Goal: Navigation & Orientation: Understand site structure

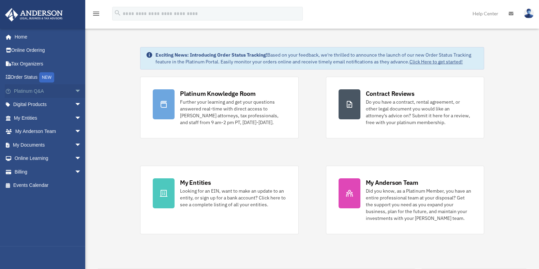
click at [75, 93] on span "arrow_drop_down" at bounding box center [82, 91] width 14 height 14
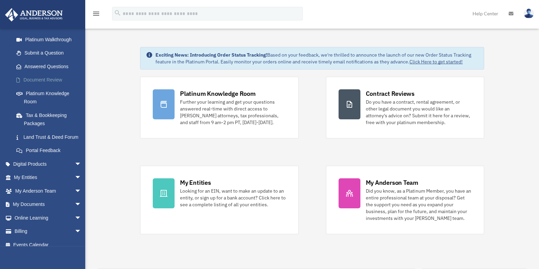
scroll to position [85, 0]
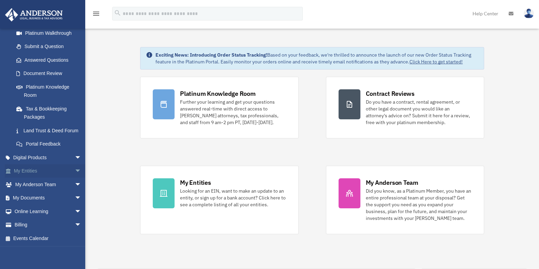
click at [75, 177] on span "arrow_drop_down" at bounding box center [82, 171] width 14 height 14
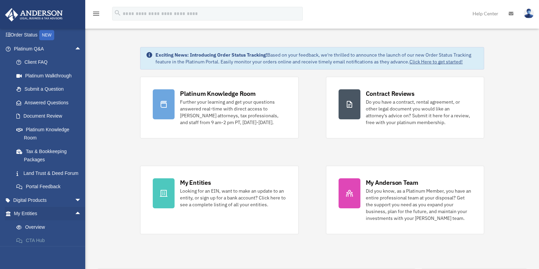
scroll to position [0, 0]
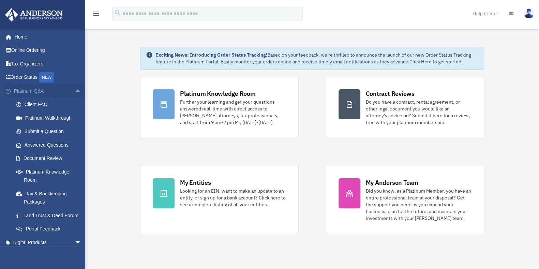
click at [75, 93] on span "arrow_drop_up" at bounding box center [82, 91] width 14 height 14
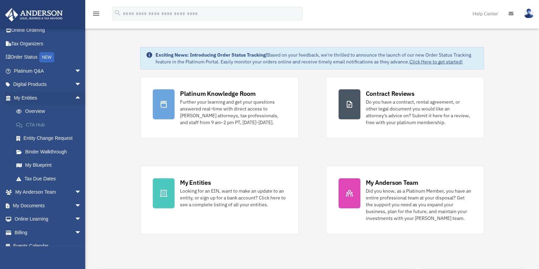
scroll to position [28, 0]
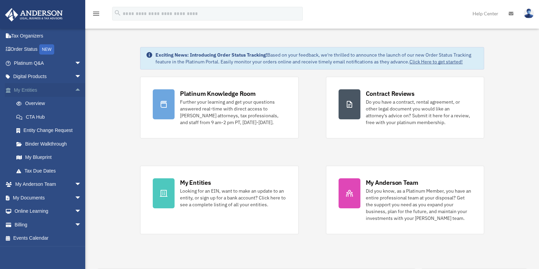
click at [75, 88] on span "arrow_drop_up" at bounding box center [82, 90] width 14 height 14
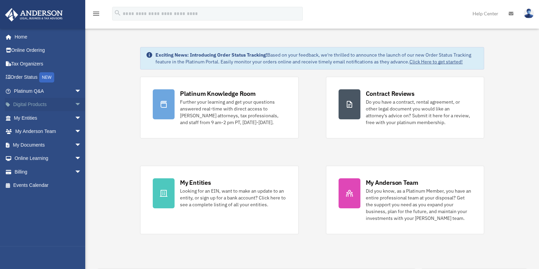
click at [75, 104] on span "arrow_drop_down" at bounding box center [82, 105] width 14 height 14
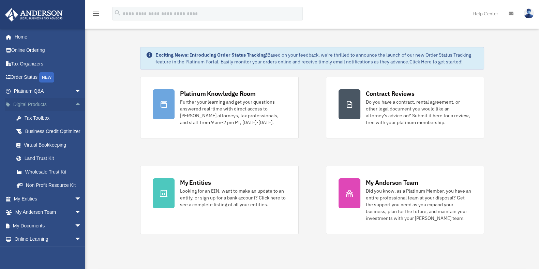
click at [75, 104] on span "arrow_drop_up" at bounding box center [82, 105] width 14 height 14
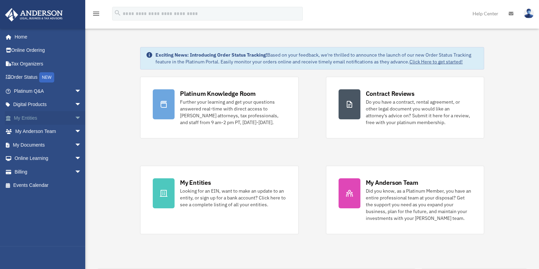
click at [75, 118] on span "arrow_drop_down" at bounding box center [82, 118] width 14 height 14
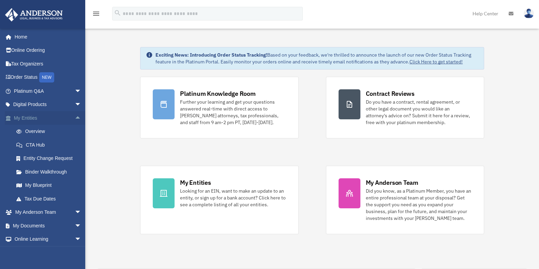
click at [75, 117] on span "arrow_drop_up" at bounding box center [82, 118] width 14 height 14
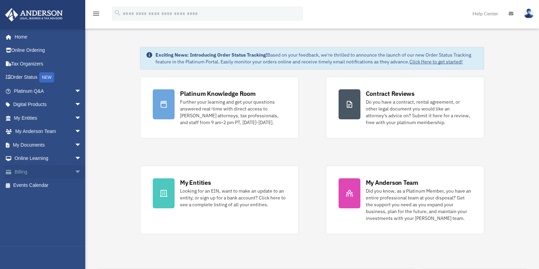
click at [75, 169] on span "arrow_drop_down" at bounding box center [82, 172] width 14 height 14
click at [75, 170] on span "arrow_drop_up" at bounding box center [82, 172] width 14 height 14
click at [75, 90] on span "arrow_drop_down" at bounding box center [82, 91] width 14 height 14
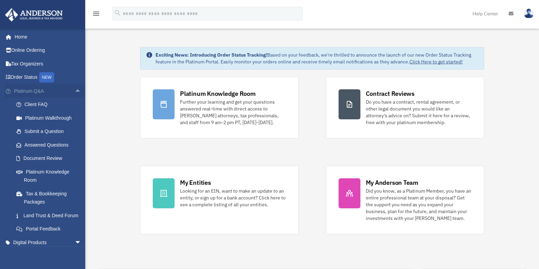
click at [75, 90] on span "arrow_drop_up" at bounding box center [82, 91] width 14 height 14
